Goal: Share content

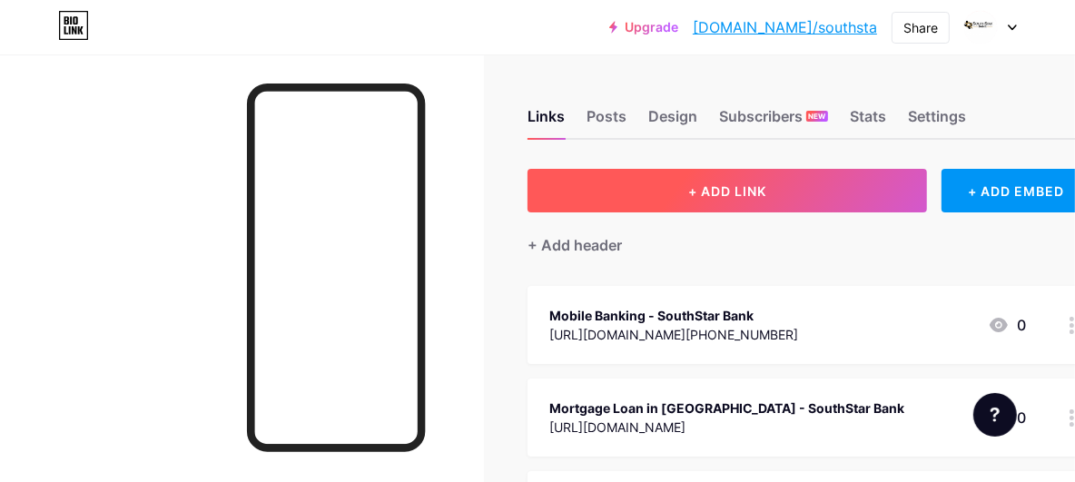
click at [774, 188] on button "+ ADD LINK" at bounding box center [726, 191] width 399 height 44
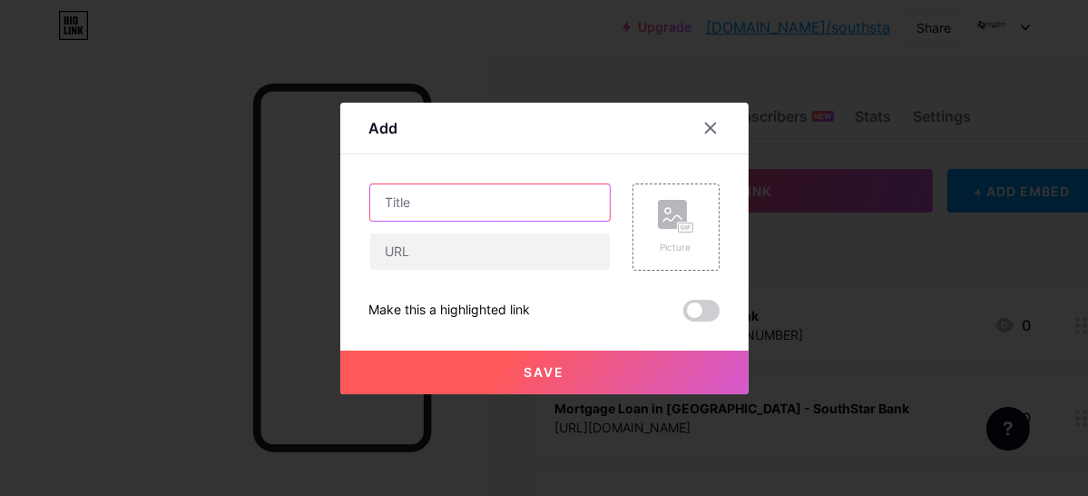
click at [447, 199] on input "text" at bounding box center [490, 202] width 240 height 36
paste input "Unlocking Opportunity with Land Loans: A Guide with the aid of SouthStar Bank"
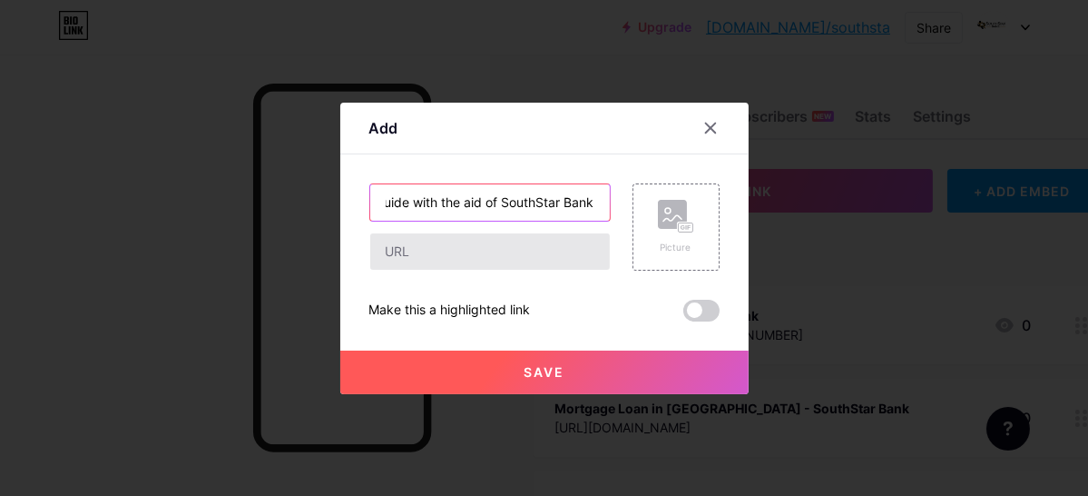
type input "Unlocking Opportunity with Land Loans: A Guide with the aid of SouthStar Bank"
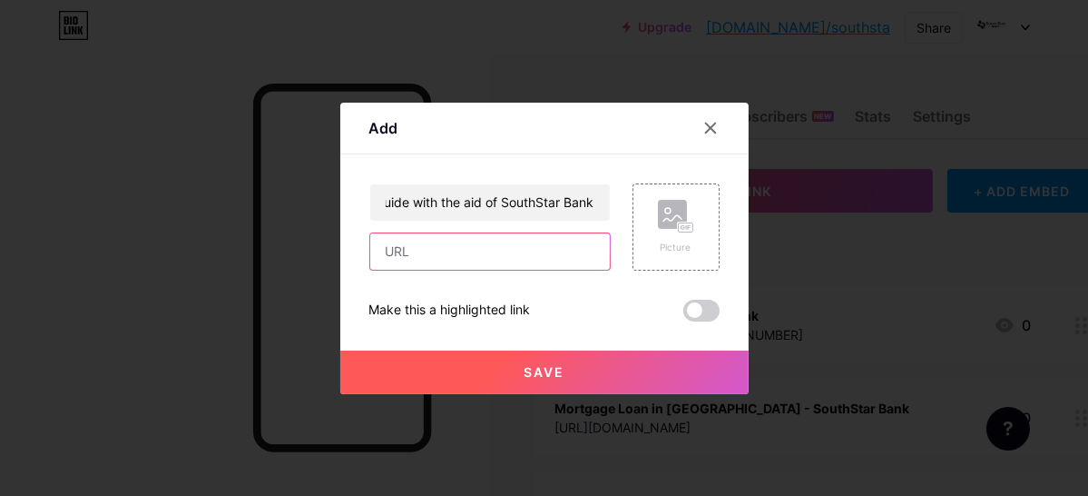
drag, startPoint x: 438, startPoint y: 259, endPoint x: 440, endPoint y: 269, distance: 10.3
click at [438, 259] on input "text" at bounding box center [490, 251] width 240 height 36
paste input "[URL][DOMAIN_NAME]"
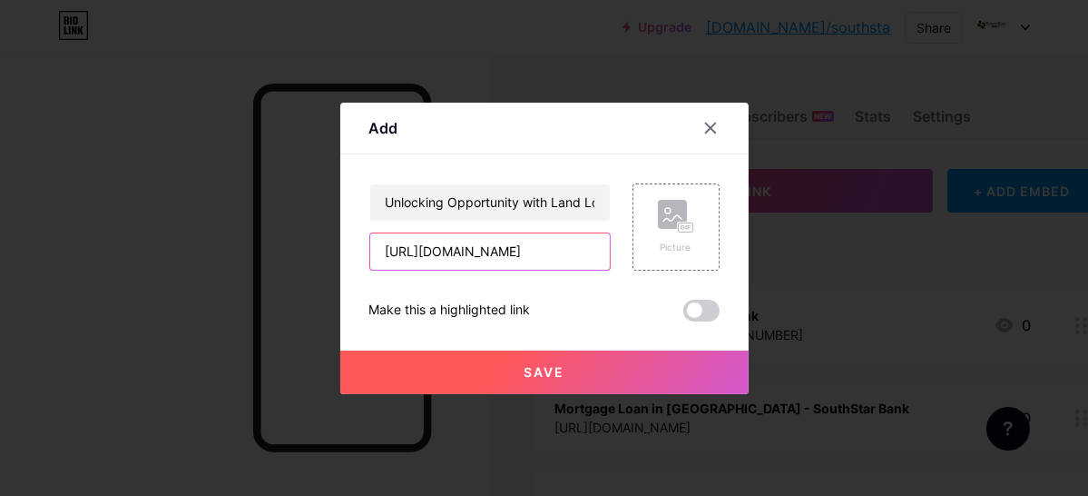
type input "[URL][DOMAIN_NAME]"
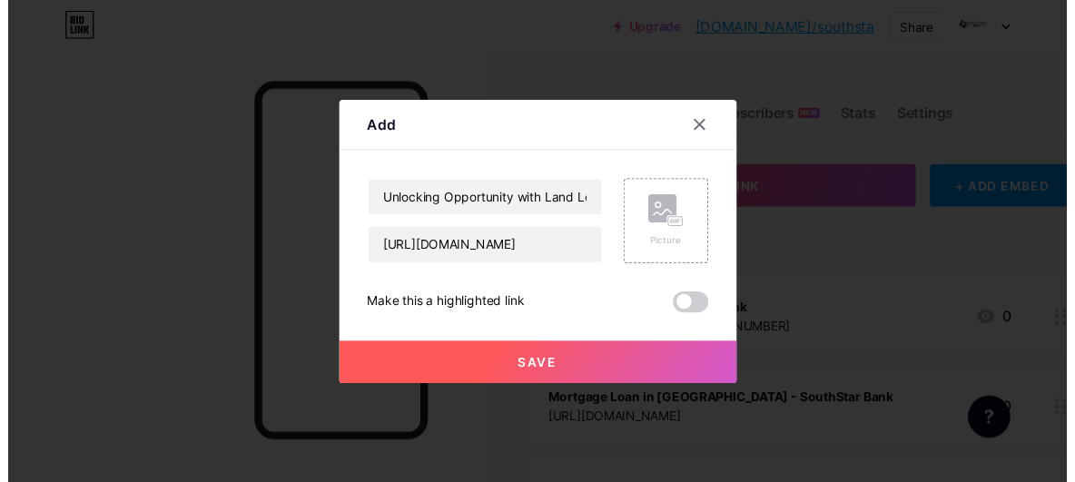
scroll to position [0, 0]
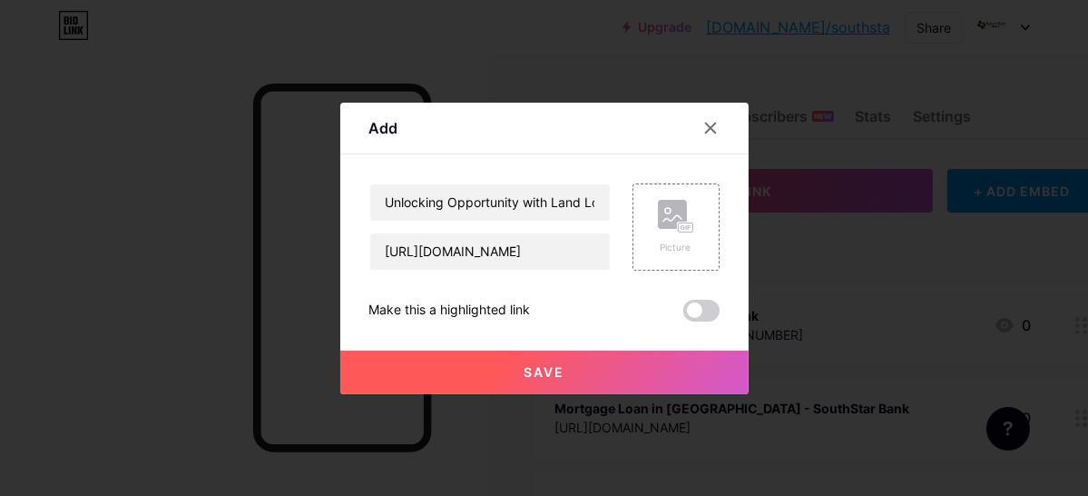
click at [571, 366] on button "Save" at bounding box center [544, 372] width 408 height 44
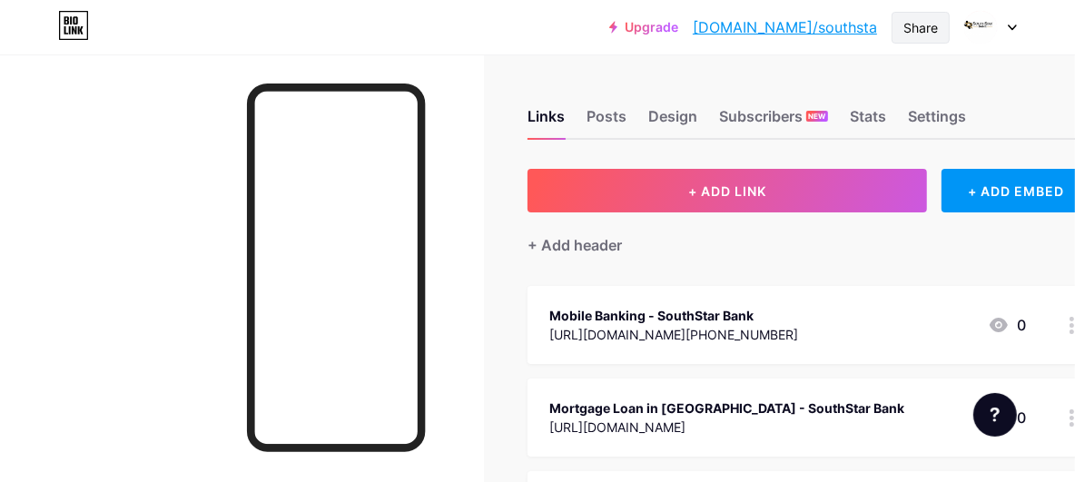
click at [907, 25] on div "Share" at bounding box center [920, 27] width 34 height 19
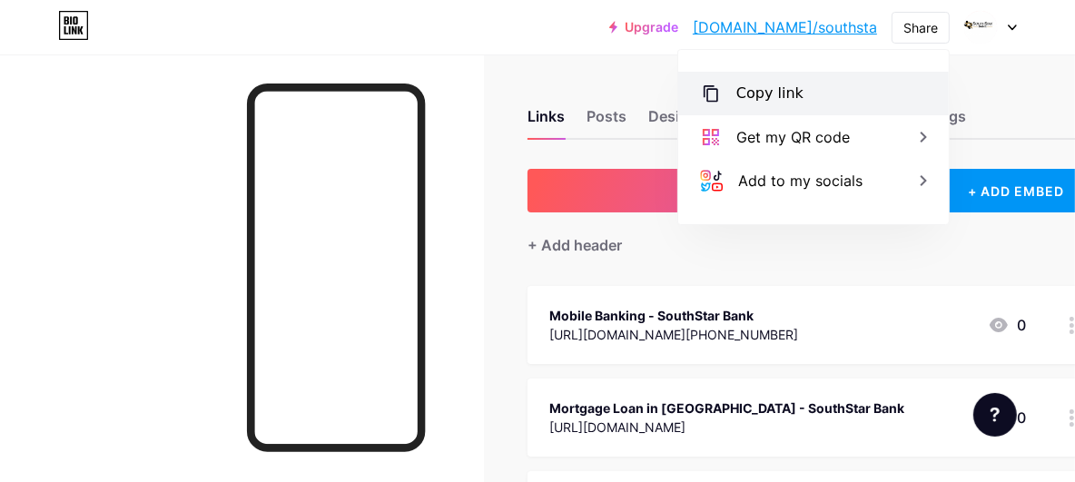
click at [903, 90] on div "Copy link" at bounding box center [813, 94] width 270 height 44
